Goal: Information Seeking & Learning: Learn about a topic

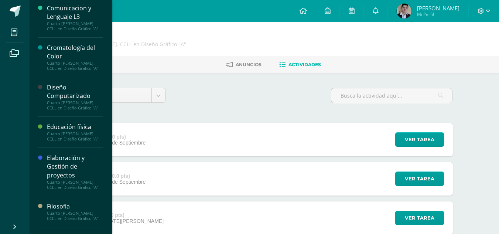
scroll to position [98, 0]
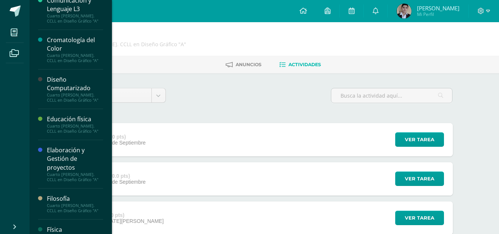
click at [70, 167] on div "Elaboración y Gestión de proyectos" at bounding box center [75, 158] width 56 height 25
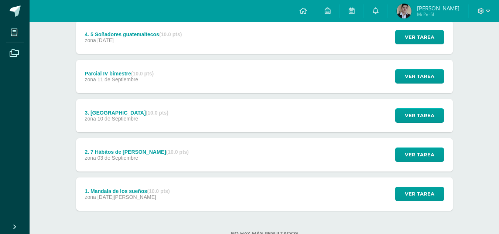
scroll to position [102, 0]
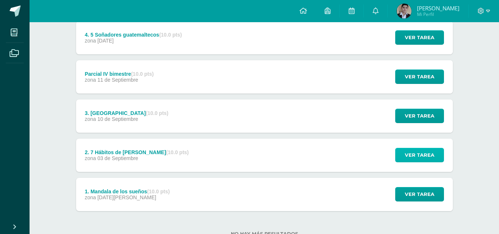
click at [416, 154] on span "Ver tarea" at bounding box center [420, 155] width 30 height 14
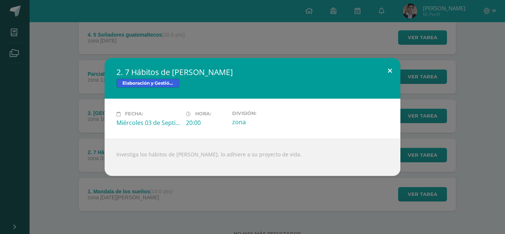
click at [391, 77] on button at bounding box center [389, 70] width 21 height 25
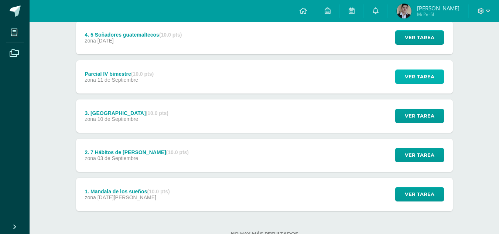
click at [409, 82] on span "Ver tarea" at bounding box center [420, 77] width 30 height 14
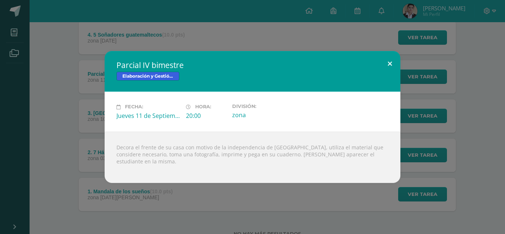
click at [391, 72] on button at bounding box center [389, 63] width 21 height 25
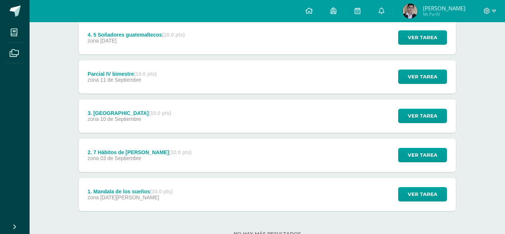
click at [389, 72] on div "Ver tarea" at bounding box center [421, 76] width 69 height 33
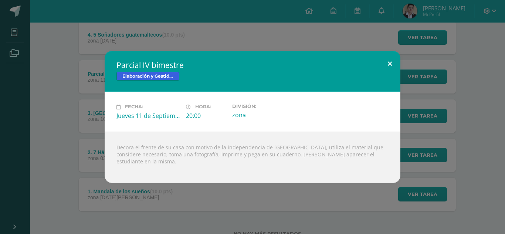
click at [389, 72] on button at bounding box center [389, 63] width 21 height 25
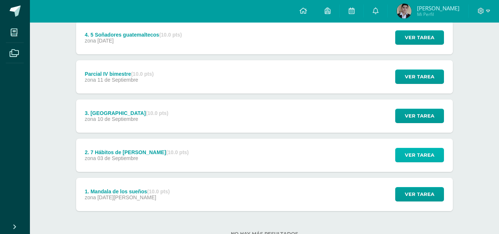
click at [412, 159] on span "Ver tarea" at bounding box center [420, 155] width 30 height 14
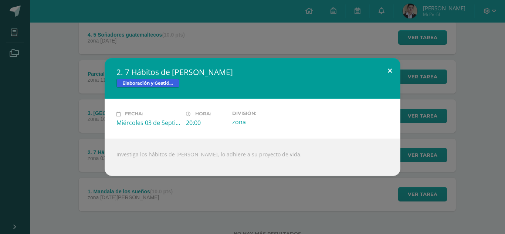
click at [381, 69] on button at bounding box center [389, 70] width 21 height 25
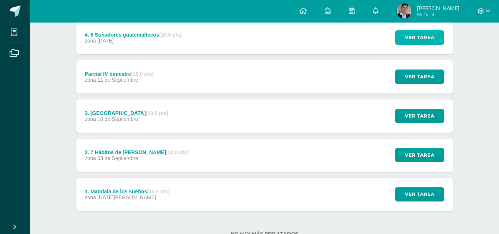
click at [432, 35] on span "Ver tarea" at bounding box center [420, 38] width 30 height 14
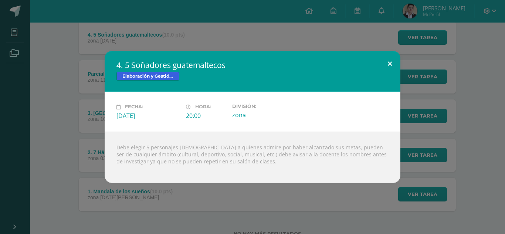
click at [392, 61] on button at bounding box center [389, 63] width 21 height 25
